Goal: Information Seeking & Learning: Learn about a topic

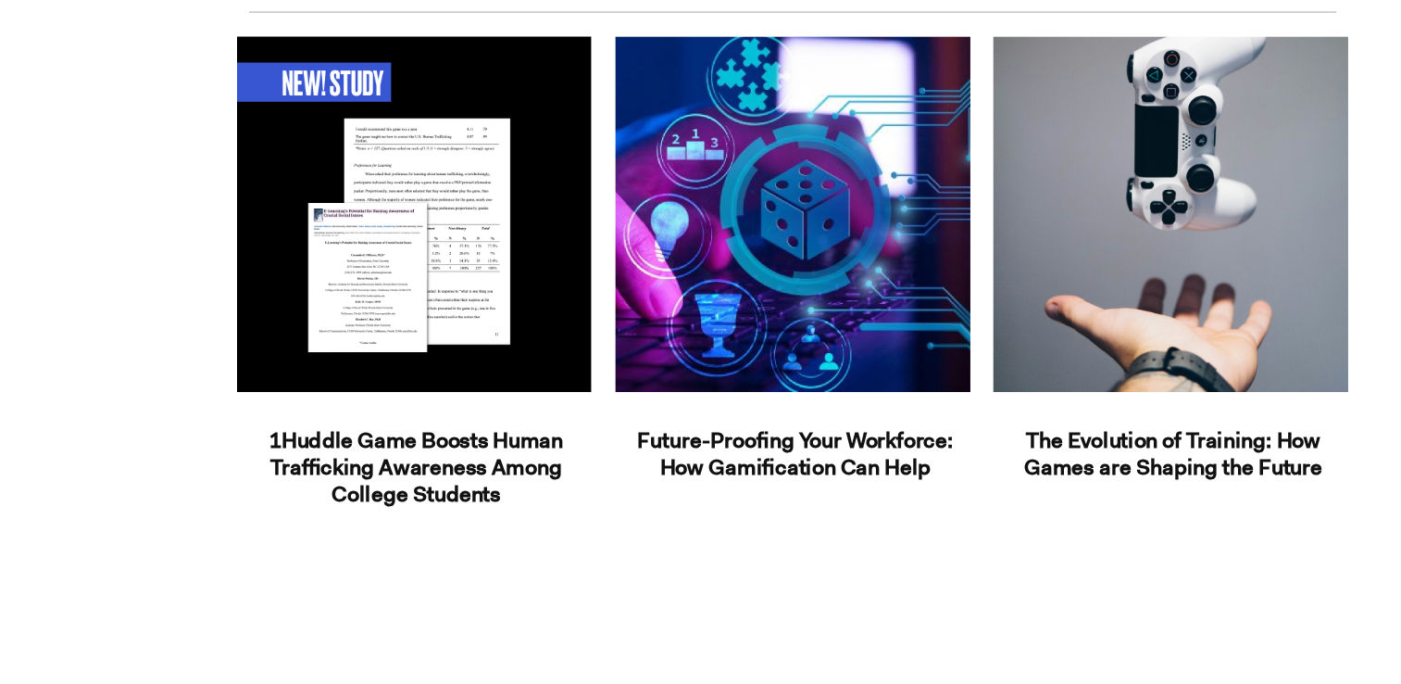
scroll to position [2780, 0]
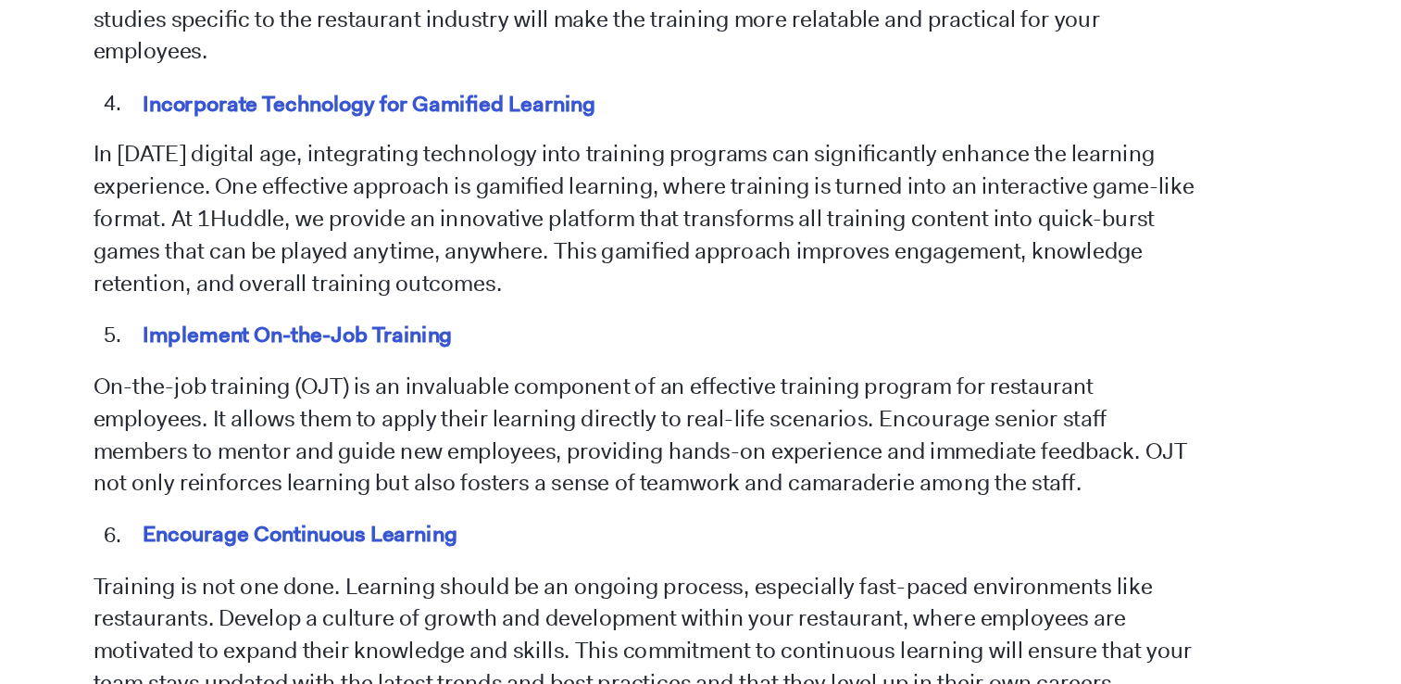
scroll to position [1339, 0]
